Goal: Information Seeking & Learning: Learn about a topic

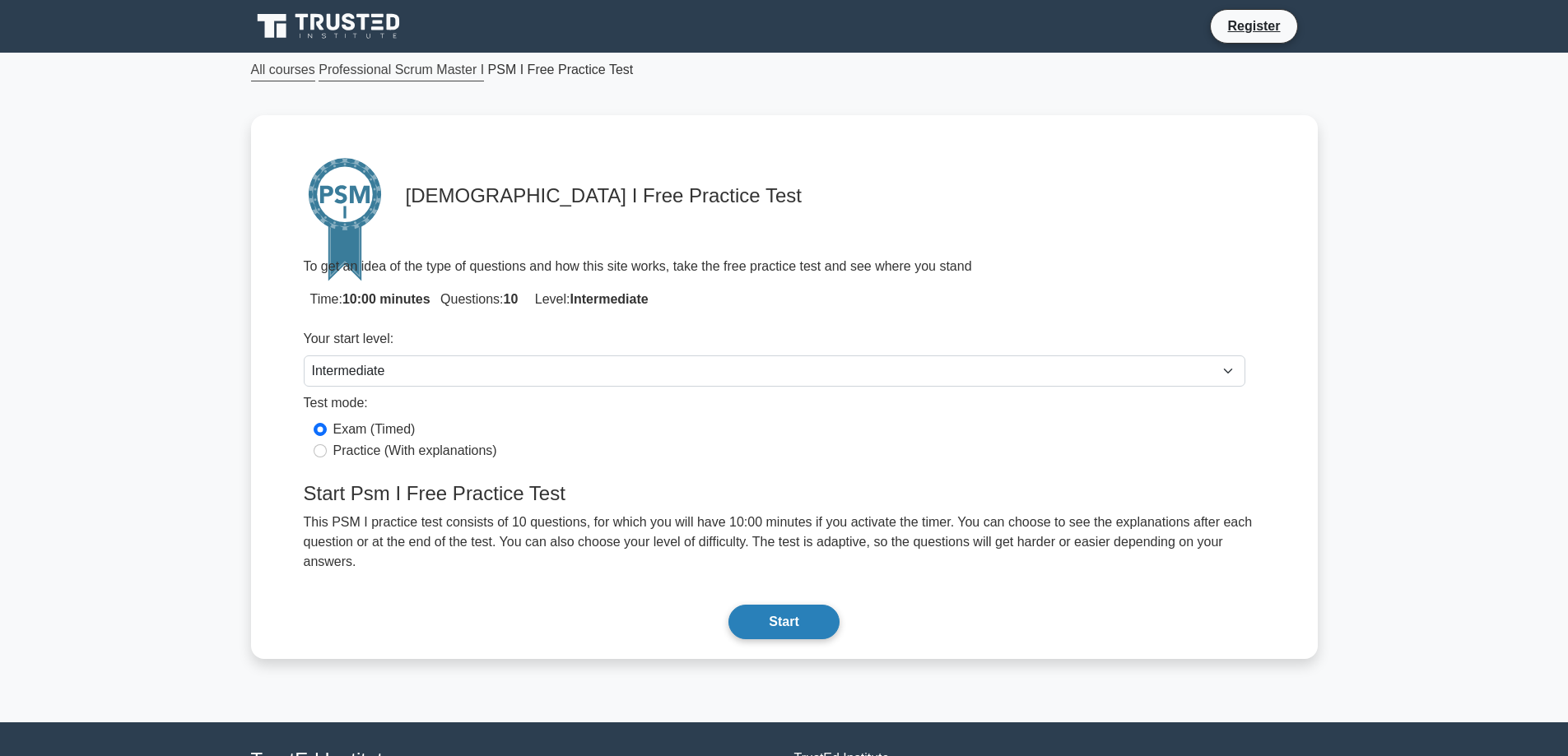
click at [784, 604] on button "Start" at bounding box center [784, 621] width 110 height 34
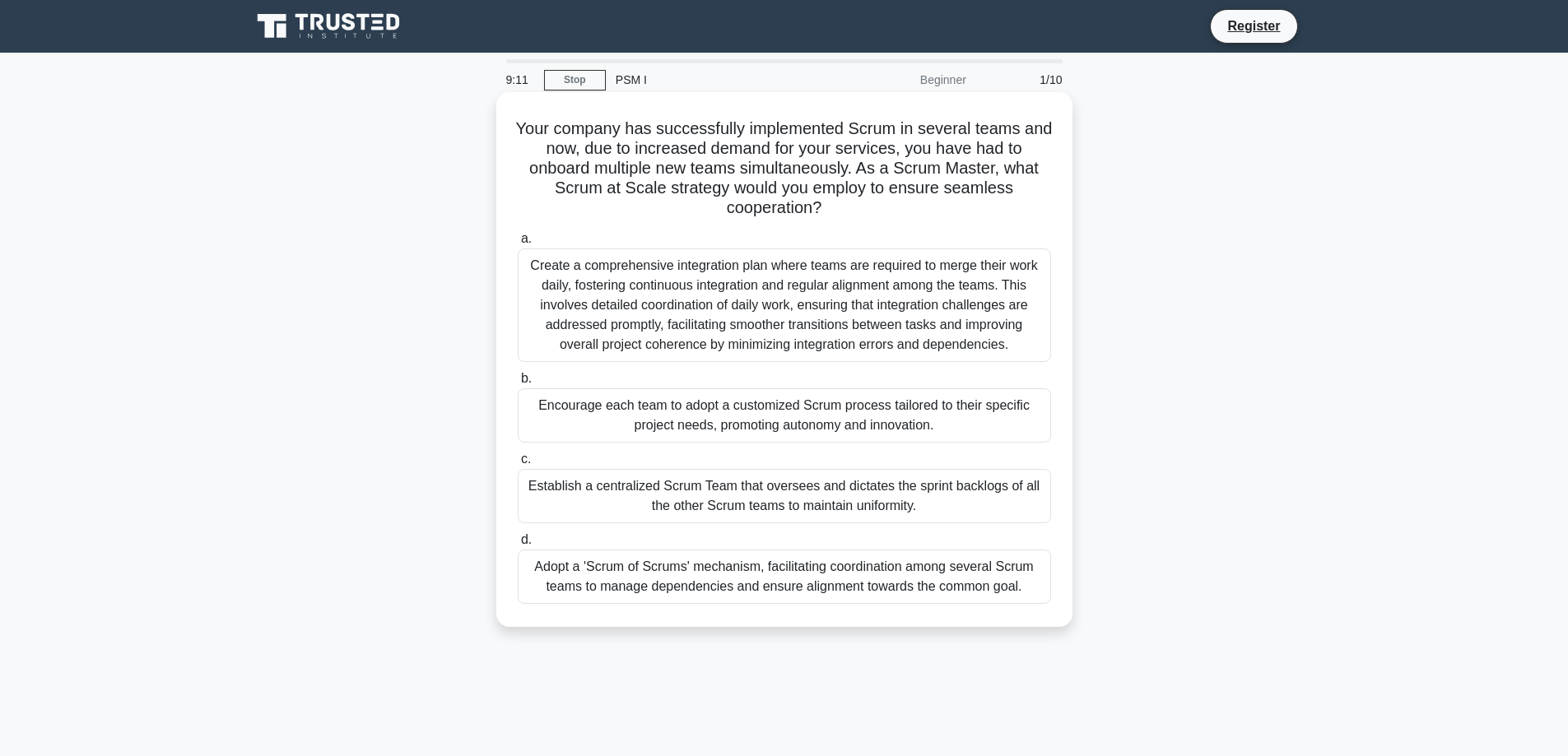
click at [852, 579] on div "Adopt a 'Scrum of Scrums' mechanism, facilitating coordination among several Sc…" at bounding box center [784, 576] width 534 height 54
click at [518, 545] on input "d. Adopt a 'Scrum of Scrums' mechanism, facilitating coordination among several…" at bounding box center [518, 539] width 0 height 10
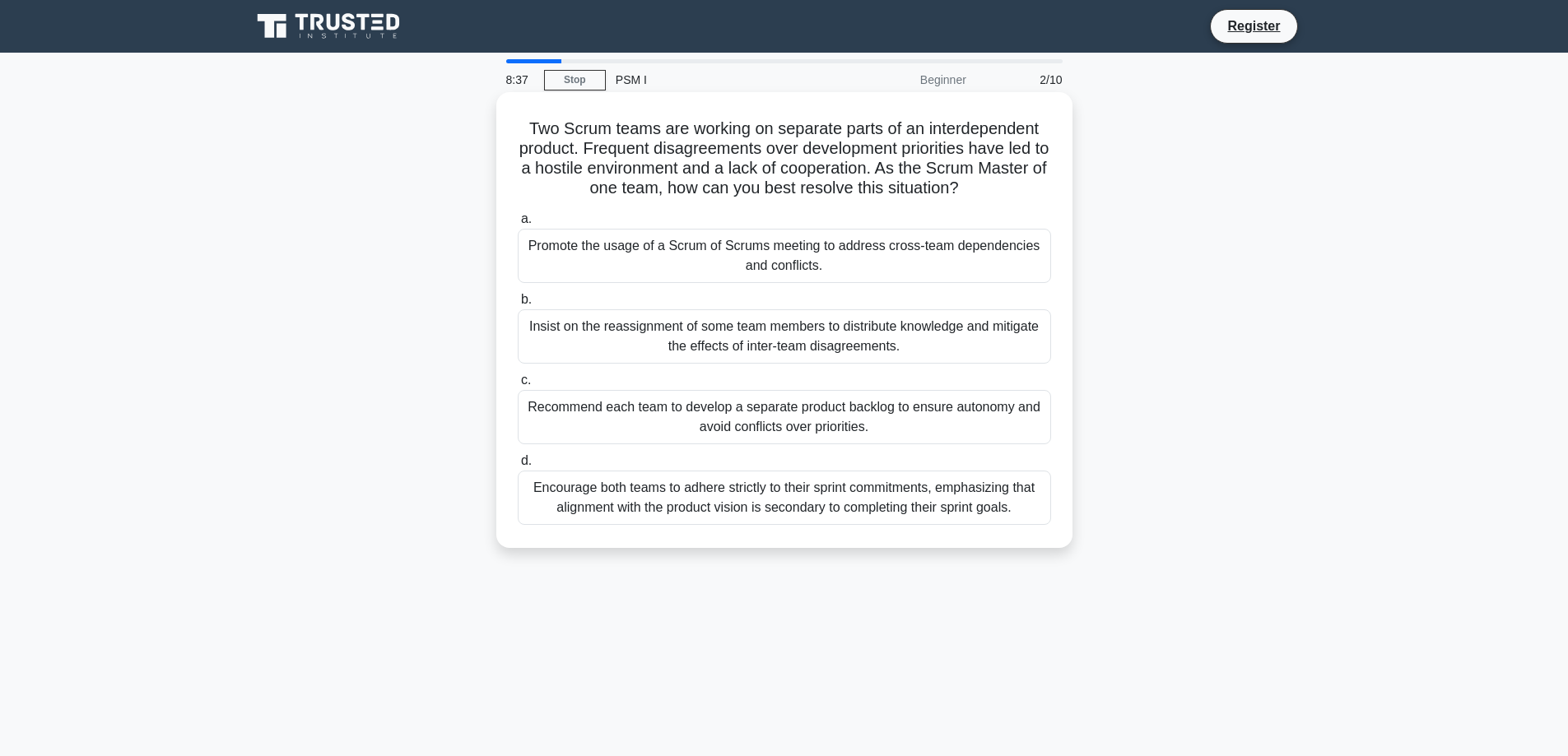
click at [886, 248] on div "Promote the usage of a Scrum of Scrums meeting to address cross-team dependenci…" at bounding box center [784, 255] width 534 height 54
click at [518, 225] on input "a. Promote the usage of a Scrum of Scrums meeting to address cross-team depende…" at bounding box center [518, 218] width 0 height 10
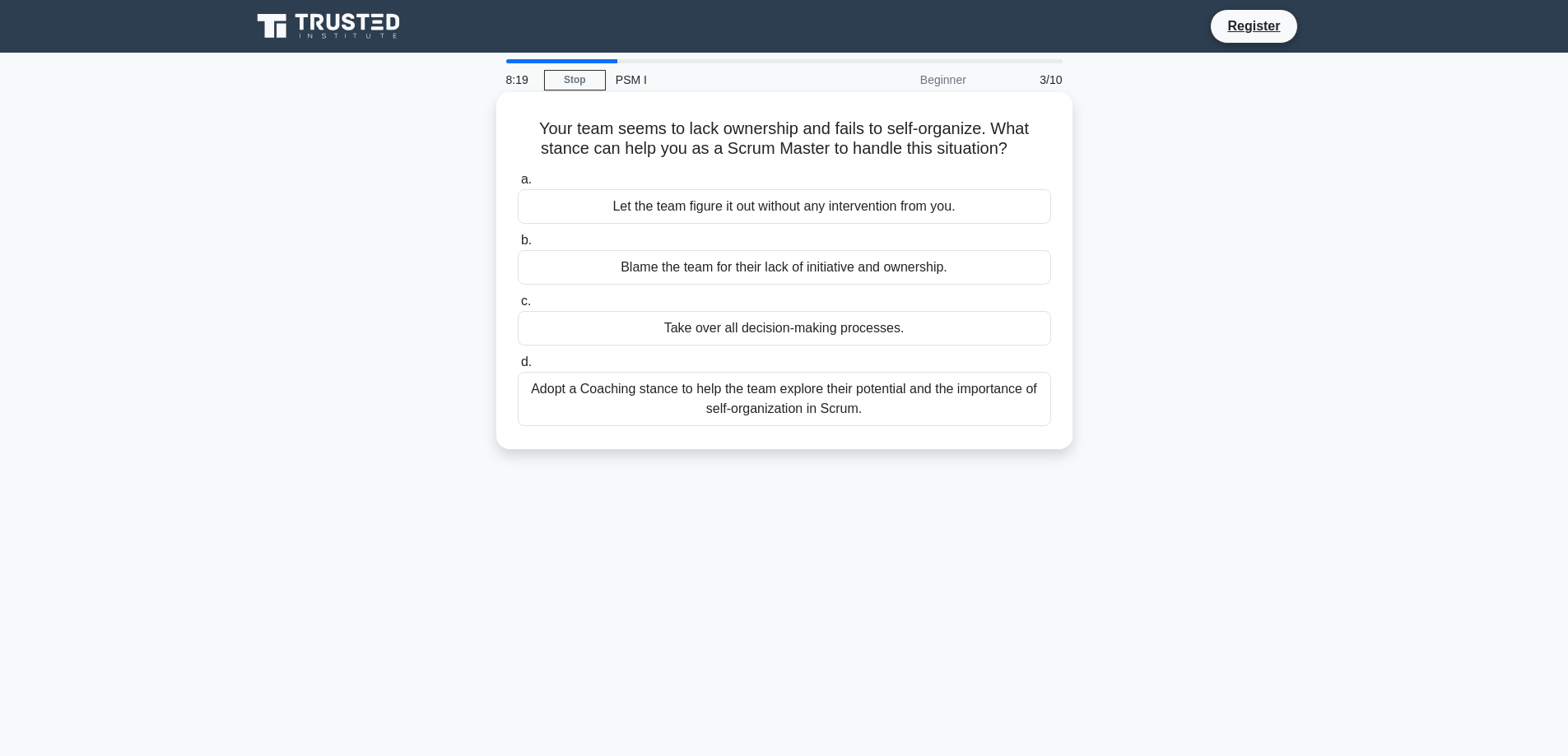
click at [840, 408] on div "Adopt a Coaching stance to help the team explore their potential and the import…" at bounding box center [784, 399] width 534 height 54
click at [518, 367] on input "d. Adopt a Coaching stance to help the team explore their potential and the imp…" at bounding box center [518, 362] width 0 height 10
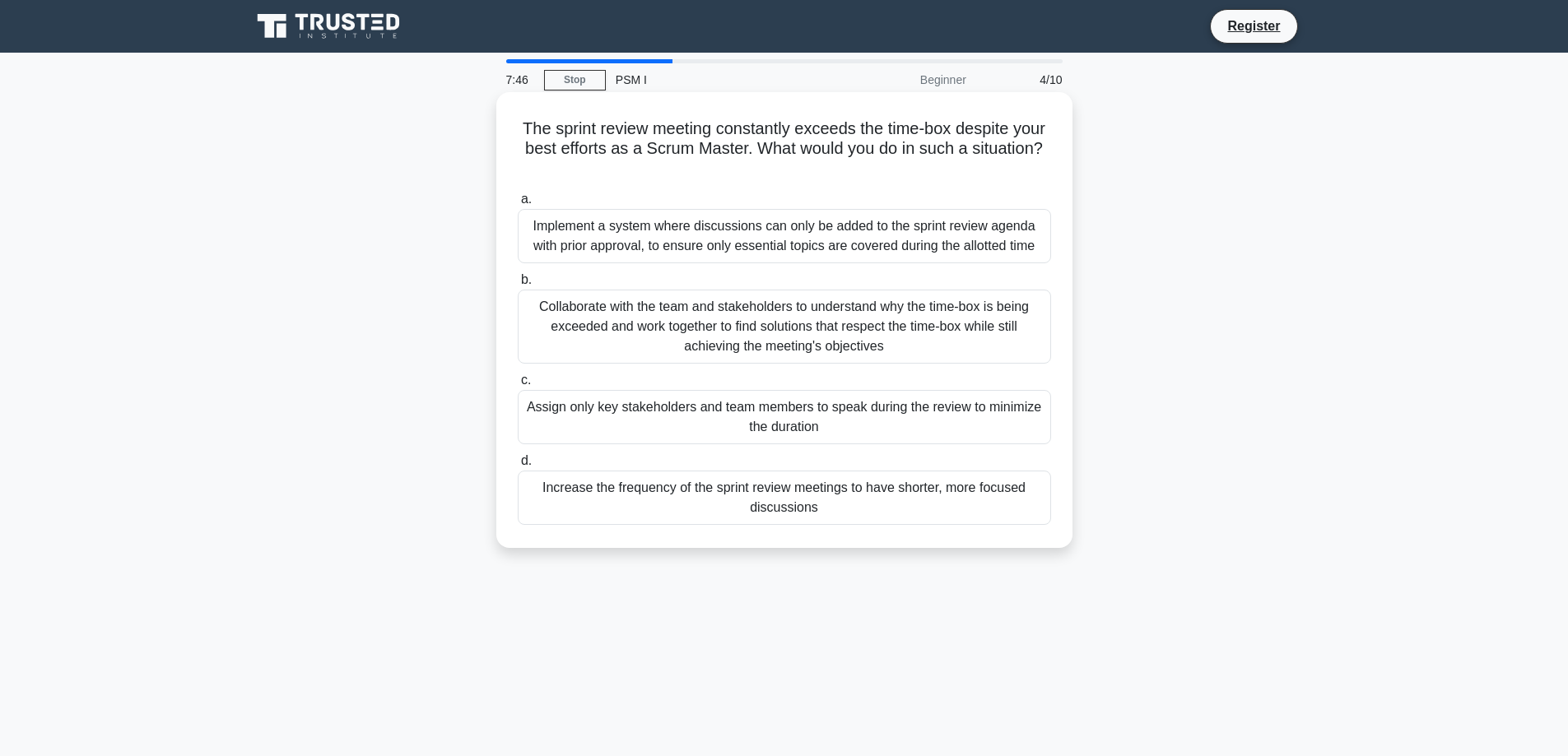
click at [833, 321] on div "Collaborate with the team and stakeholders to understand why the time-box is be…" at bounding box center [784, 326] width 534 height 74
click at [518, 285] on input "b. Collaborate with the team and stakeholders to understand why the time-box is…" at bounding box center [518, 280] width 0 height 10
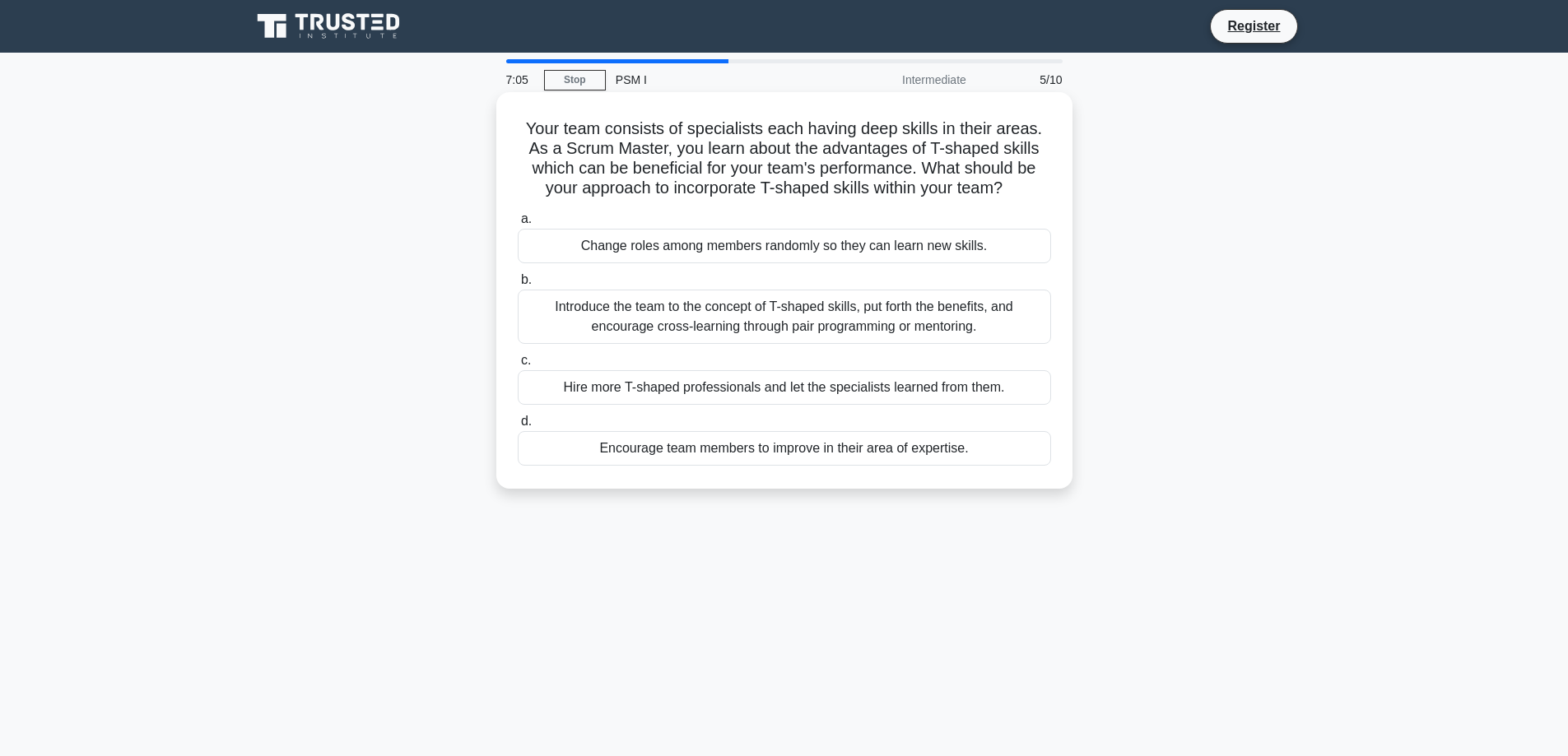
click at [891, 314] on div "Introduce the team to the concept of T-shaped skills, put forth the benefits, a…" at bounding box center [784, 317] width 534 height 54
click at [518, 285] on input "b. Introduce the team to the concept of T-shaped skills, put forth the benefits…" at bounding box center [518, 280] width 0 height 10
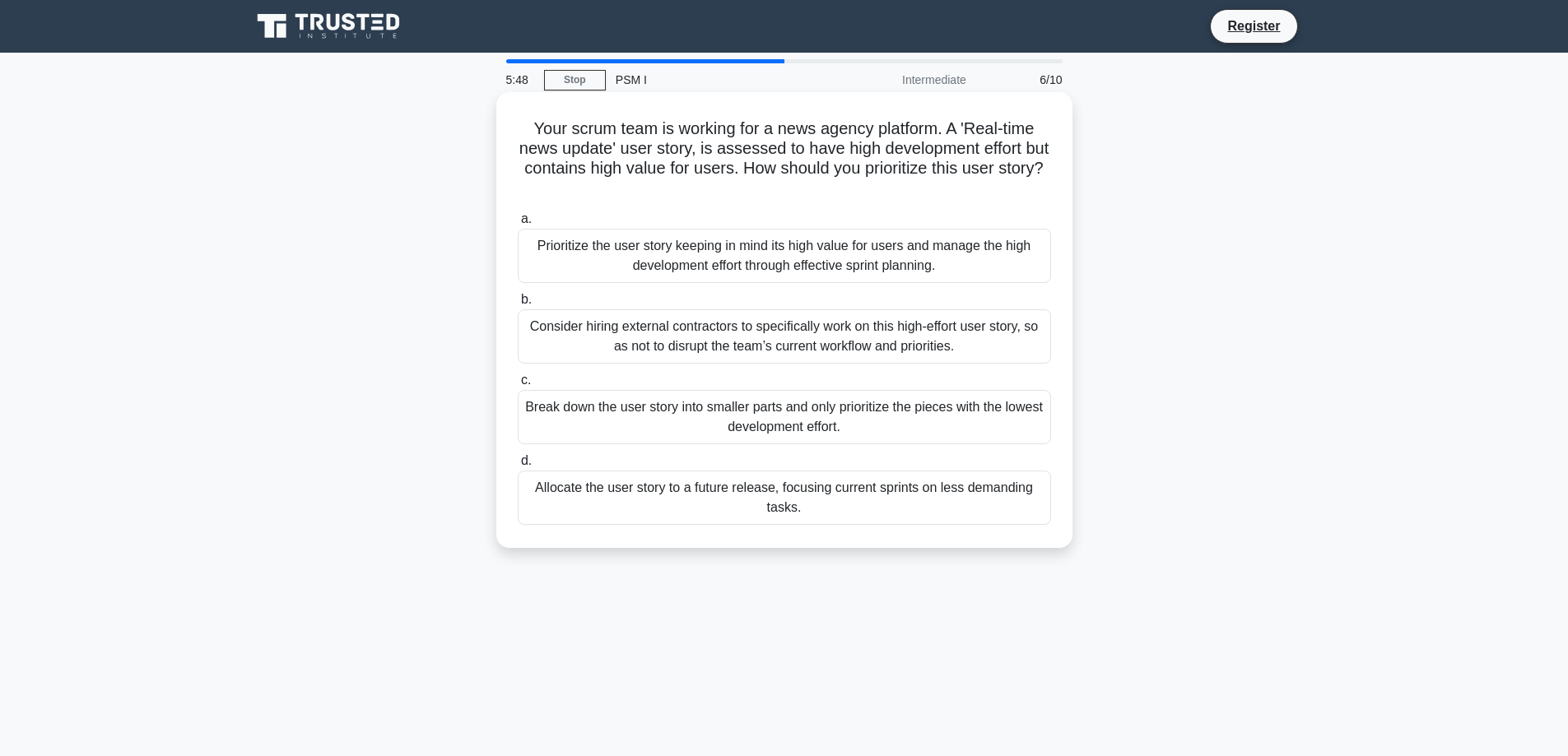
click at [784, 494] on div "Allocate the user story to a future release, focusing current sprints on less d…" at bounding box center [784, 498] width 534 height 54
click at [518, 466] on input "d. Allocate the user story to a future release, focusing current sprints on les…" at bounding box center [518, 460] width 0 height 10
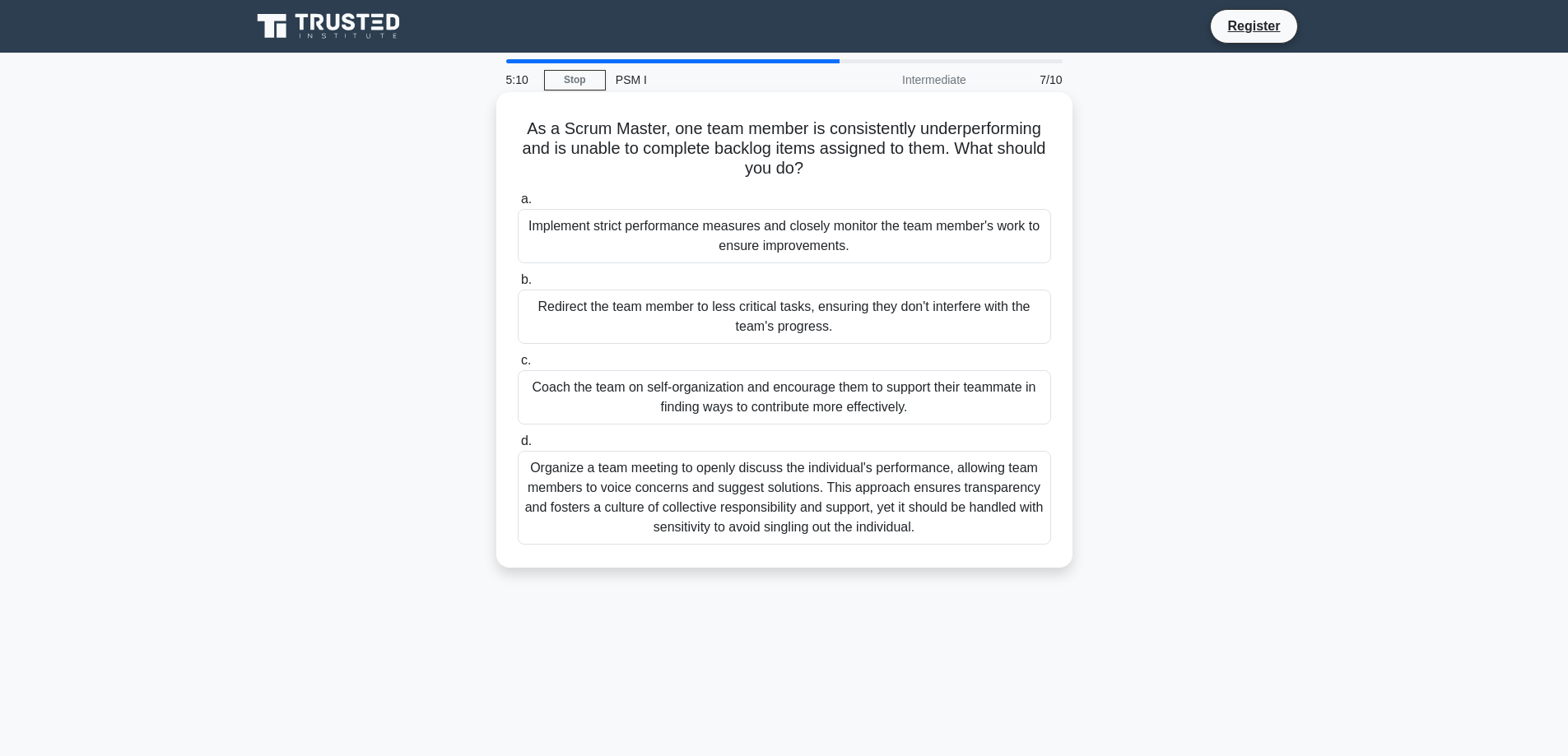
click at [827, 392] on div "Coach the team on self-organization and encourage them to support their teammat…" at bounding box center [784, 397] width 534 height 54
click at [518, 366] on input "c. Coach the team on self-organization and encourage them to support their team…" at bounding box center [518, 360] width 0 height 10
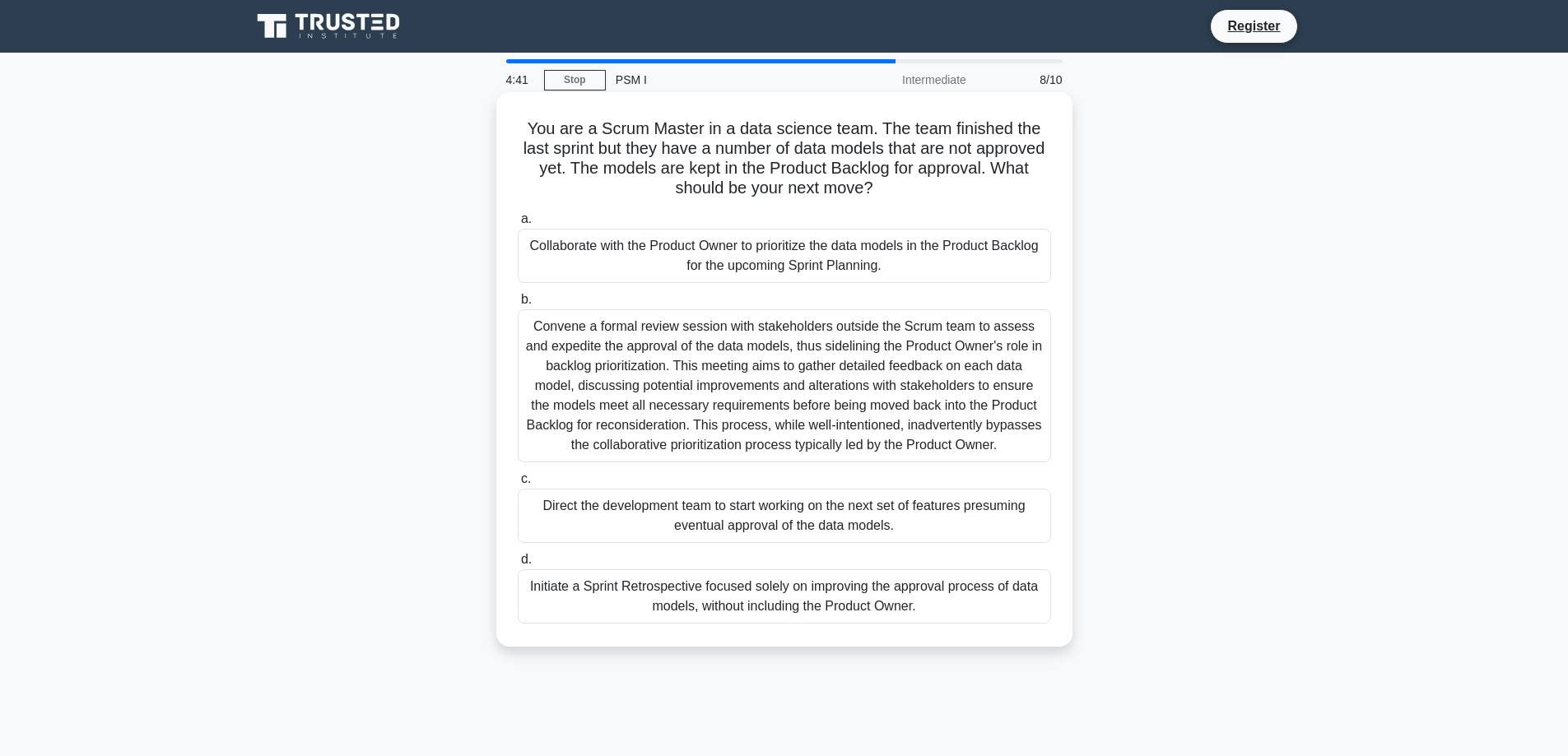
click at [868, 263] on div "Collaborate with the Product Owner to prioritize the data models in the Product…" at bounding box center [784, 255] width 534 height 54
click at [518, 225] on input "a. Collaborate with the Product Owner to prioritize the data models in the Prod…" at bounding box center [518, 218] width 0 height 10
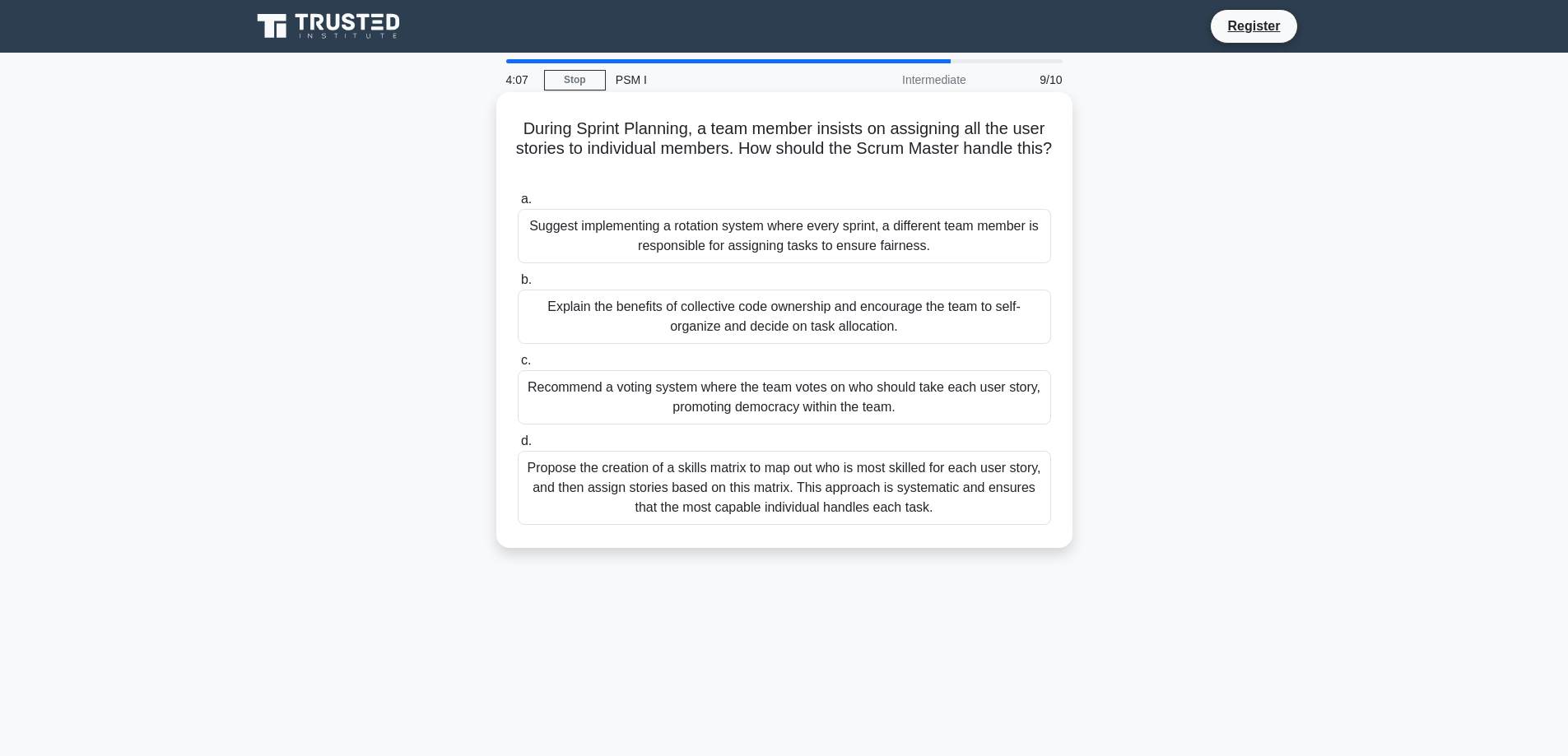
click at [834, 326] on div "Explain the benefits of collective code ownership and encourage the team to sel…" at bounding box center [784, 317] width 534 height 54
click at [518, 285] on input "b. Explain the benefits of collective code ownership and encourage the team to …" at bounding box center [518, 280] width 0 height 10
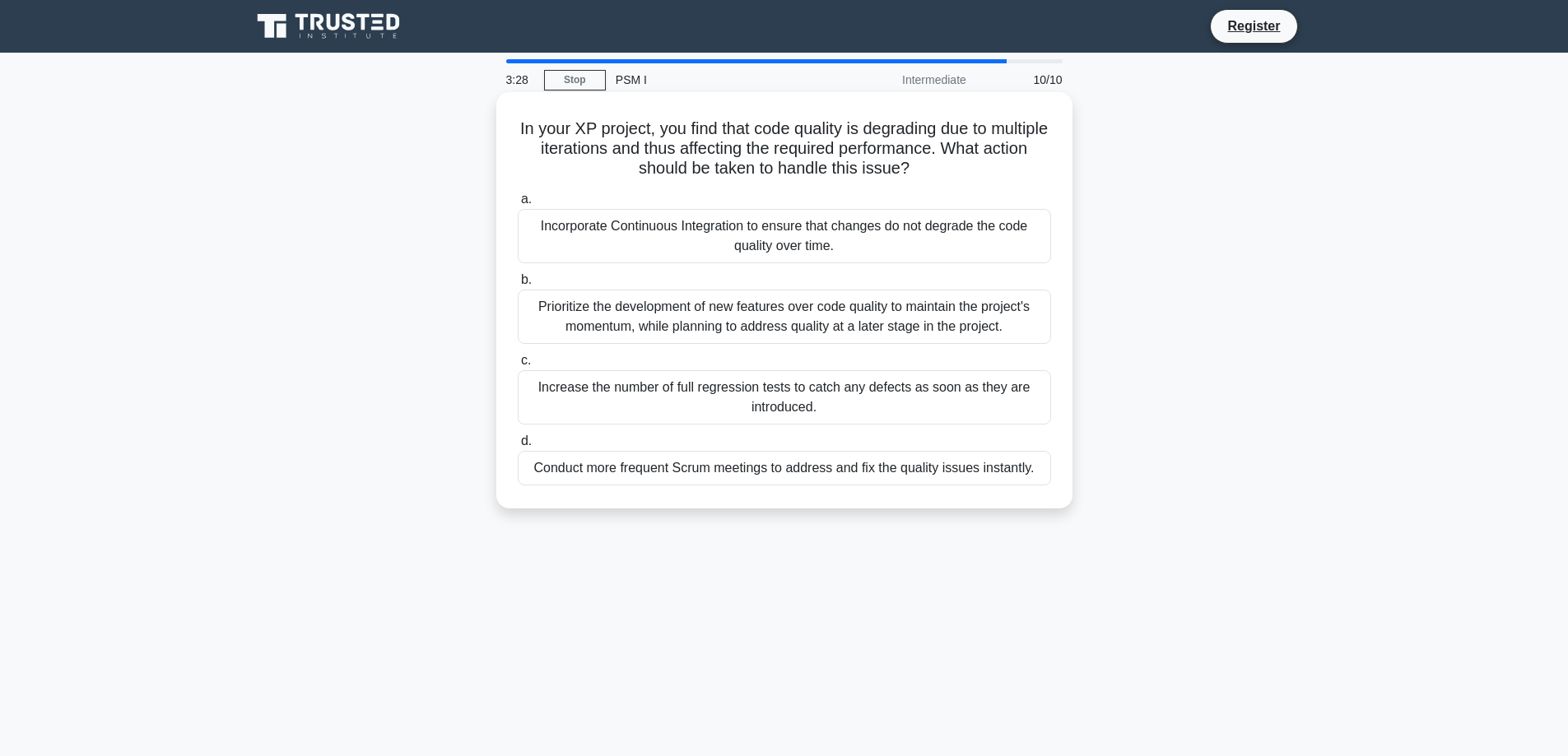
click at [982, 228] on div "Incorporate Continuous Integration to ensure that changes do not degrade the co…" at bounding box center [784, 236] width 534 height 54
click at [518, 205] on input "a. Incorporate Continuous Integration to ensure that changes do not degrade the…" at bounding box center [518, 199] width 0 height 10
